Goal: Feedback & Contribution: Submit feedback/report problem

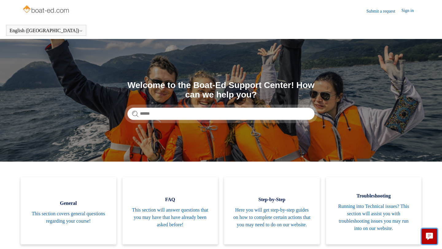
click at [432, 240] on icon "Live chat" at bounding box center [429, 236] width 7 height 7
click at [374, 13] on link "Submit a request" at bounding box center [384, 11] width 35 height 6
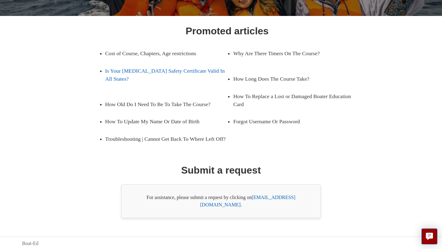
scroll to position [82, 0]
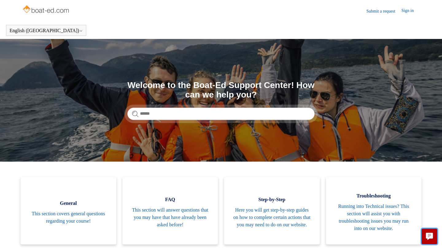
click at [431, 236] on icon "Live chat" at bounding box center [429, 236] width 7 height 6
